Goal: Find contact information: Find contact information

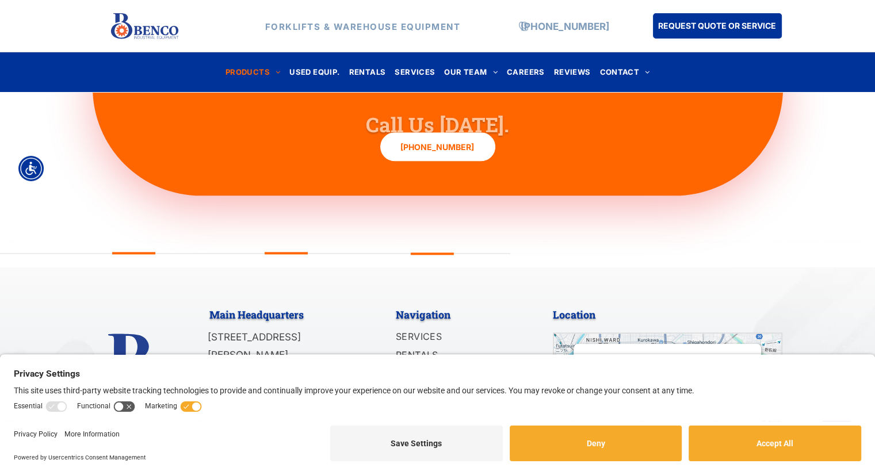
scroll to position [1314, 0]
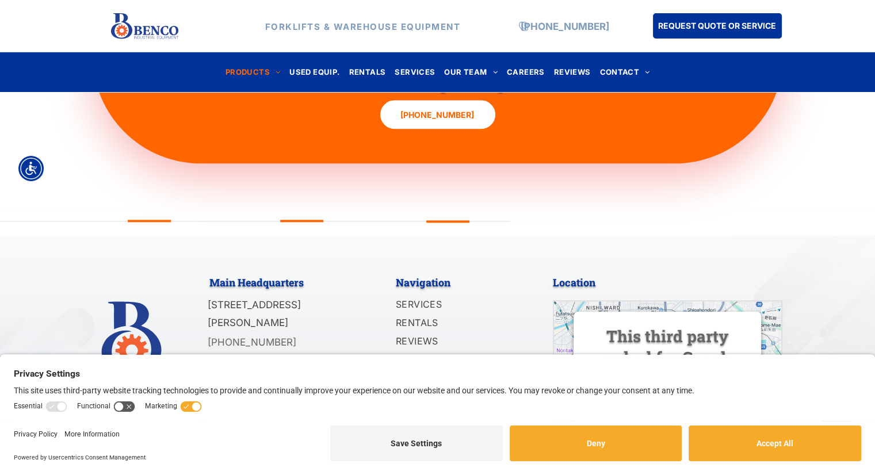
click at [206, 281] on div at bounding box center [150, 357] width 115 height 175
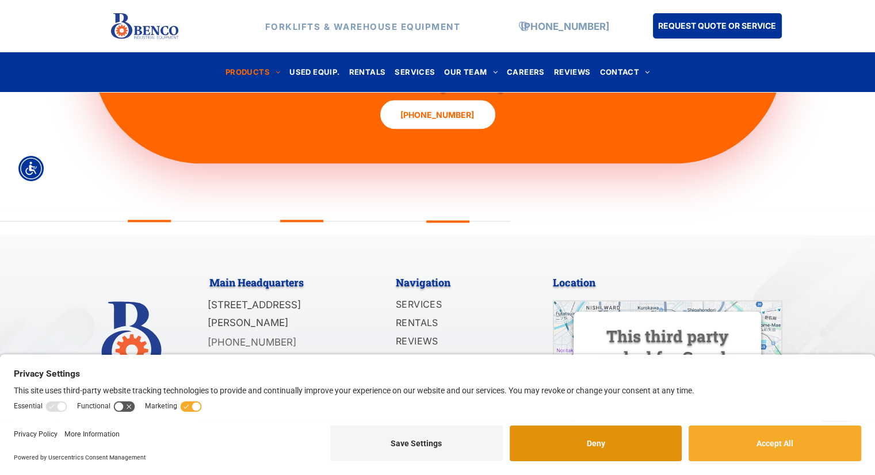
click at [544, 439] on button "Deny" at bounding box center [596, 444] width 173 height 36
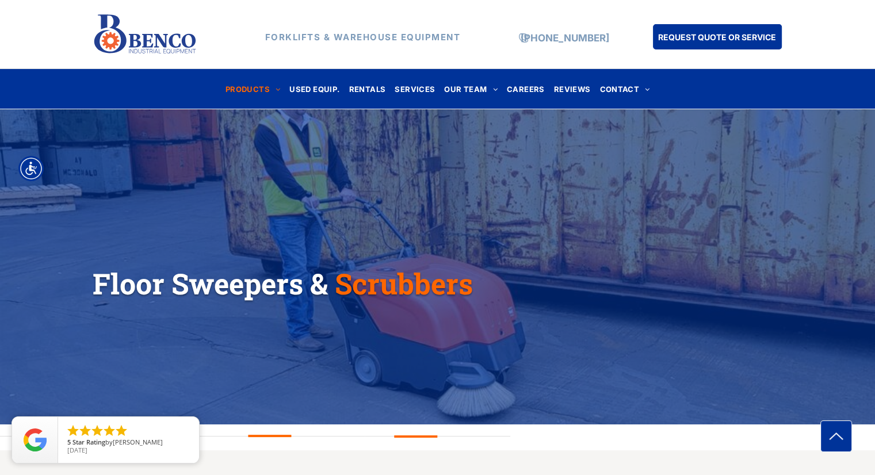
scroll to position [0, 0]
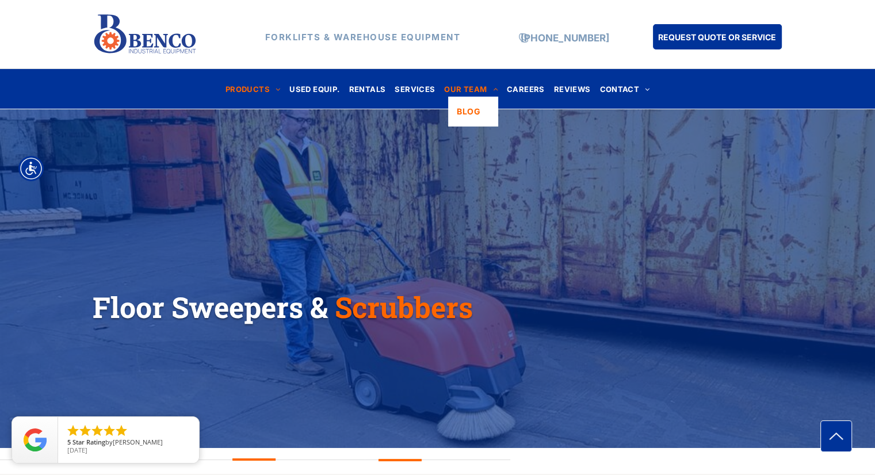
click at [464, 90] on span "OUR TEAM" at bounding box center [471, 89] width 54 height 16
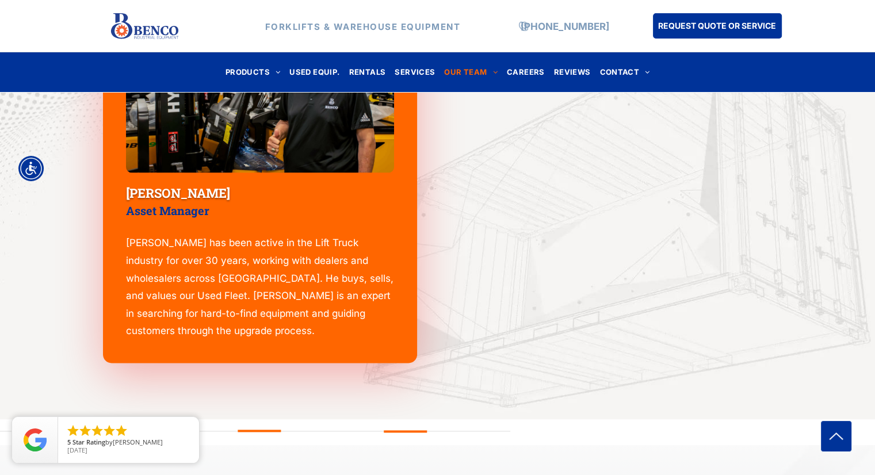
scroll to position [1656, 0]
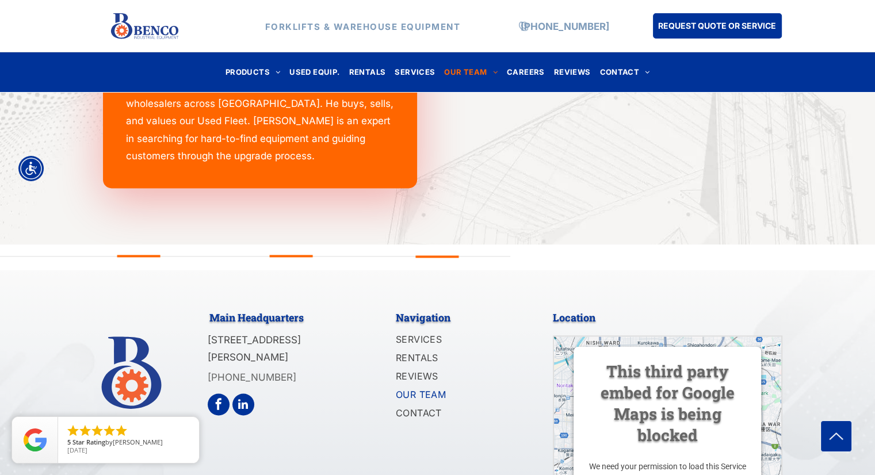
drag, startPoint x: 208, startPoint y: 339, endPoint x: 344, endPoint y: 359, distance: 137.8
click at [344, 359] on p "[STREET_ADDRESS][PERSON_NAME]" at bounding box center [279, 348] width 143 height 35
copy span "[STREET_ADDRESS][PERSON_NAME]"
drag, startPoint x: 285, startPoint y: 376, endPoint x: 209, endPoint y: 383, distance: 76.2
click at [209, 383] on p "[PHONE_NUMBER]" at bounding box center [279, 378] width 143 height 18
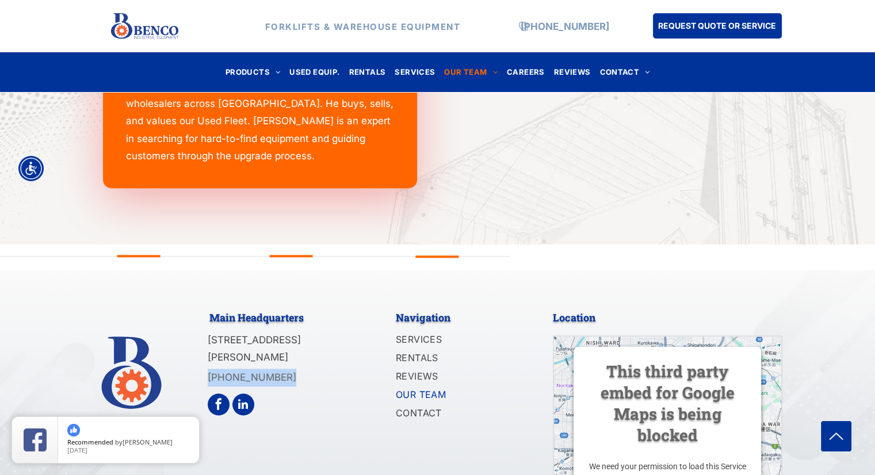
copy link "[PHONE_NUMBER]"
